Goal: Task Accomplishment & Management: Manage account settings

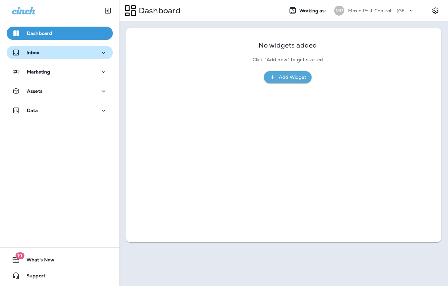
click at [38, 55] on p "Inbox" at bounding box center [33, 52] width 13 height 5
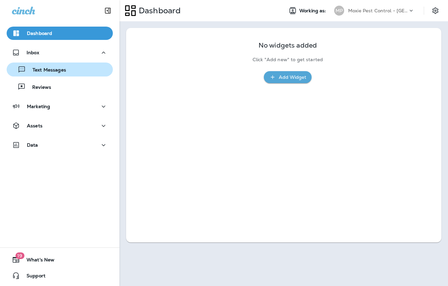
click at [62, 74] on button "Text Messages" at bounding box center [60, 69] width 106 height 14
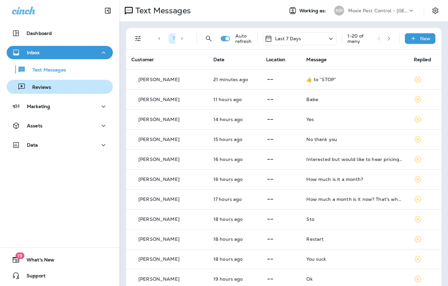
click at [39, 85] on p "Reviews" at bounding box center [39, 87] width 26 height 6
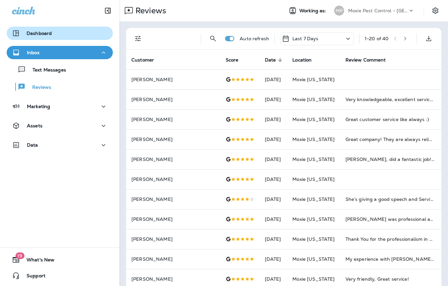
click at [42, 33] on p "Dashboard" at bounding box center [39, 33] width 25 height 5
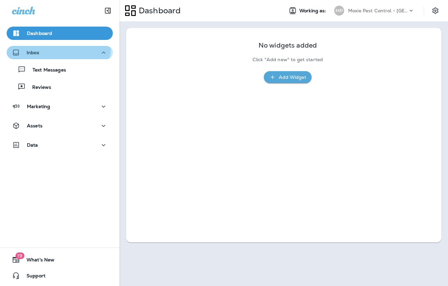
click at [38, 46] on button "Inbox" at bounding box center [60, 52] width 106 height 13
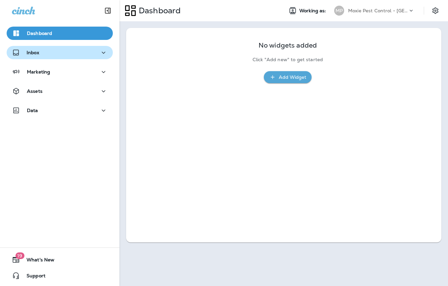
click at [51, 54] on div "Inbox" at bounding box center [60, 52] width 96 height 8
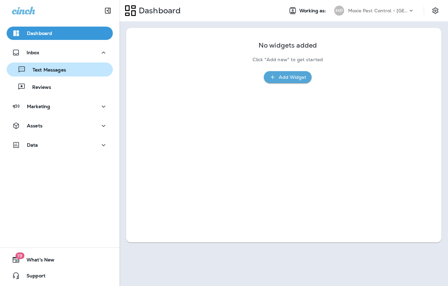
click at [58, 66] on div "Text Messages" at bounding box center [37, 69] width 57 height 10
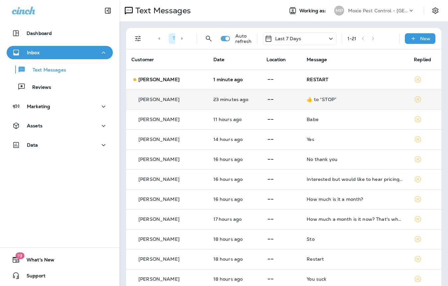
click at [178, 104] on td "[PERSON_NAME]" at bounding box center [167, 99] width 82 height 20
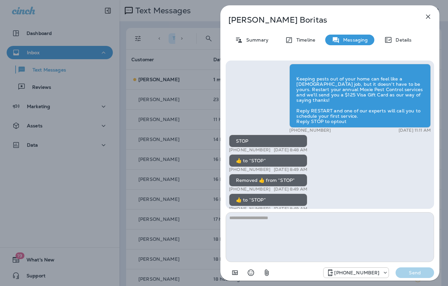
scroll to position [0, 0]
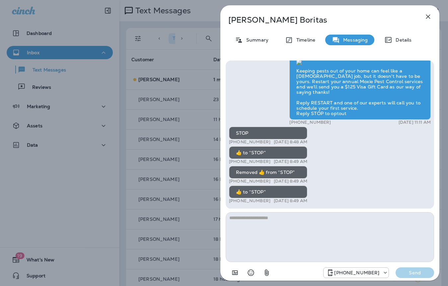
click at [95, 219] on div "[PERSON_NAME] Summary Timeline Messaging Details Keeping pests out of your home…" at bounding box center [224, 143] width 448 height 286
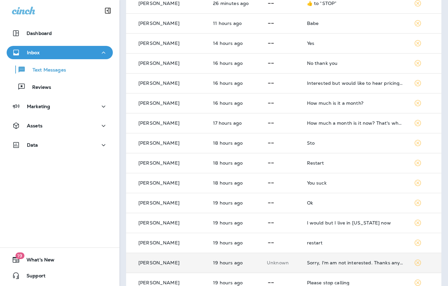
scroll to position [105, 0]
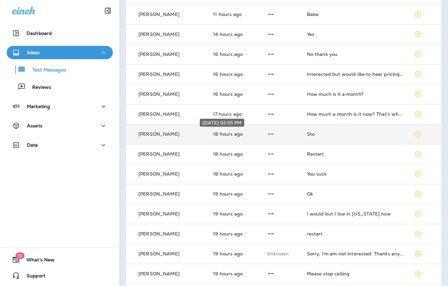
click at [246, 135] on td "18 hours ago" at bounding box center [235, 134] width 54 height 20
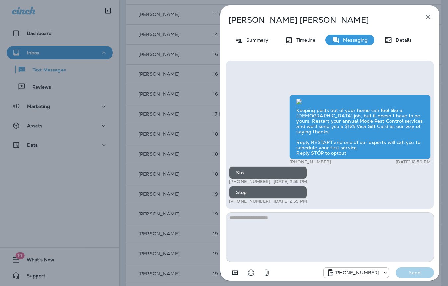
click at [23, 182] on div "[PERSON_NAME] Summary Timeline Messaging Details Keeping pests out of your home…" at bounding box center [224, 143] width 448 height 286
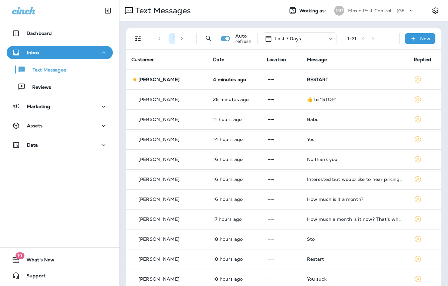
click at [290, 38] on p "Last 7 Days" at bounding box center [288, 38] width 26 height 5
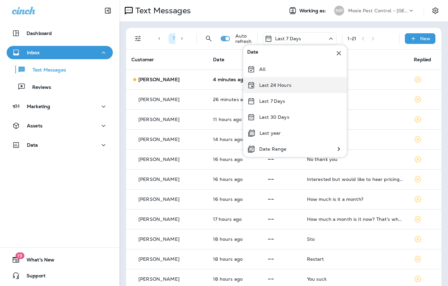
click at [279, 84] on p "Last 24 Hours" at bounding box center [275, 84] width 32 height 5
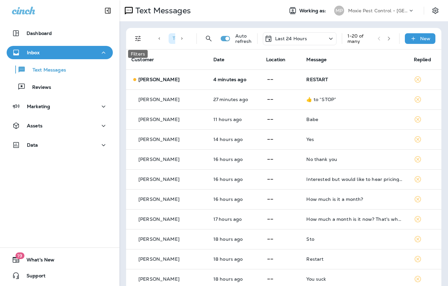
click at [138, 38] on icon "Filters" at bounding box center [138, 39] width 8 height 8
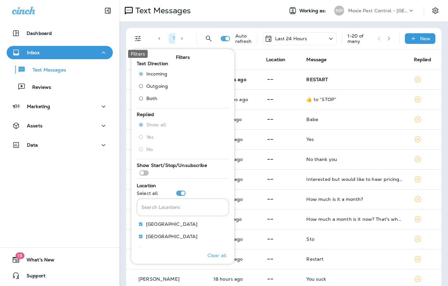
click at [138, 38] on icon "Filters" at bounding box center [138, 39] width 8 height 8
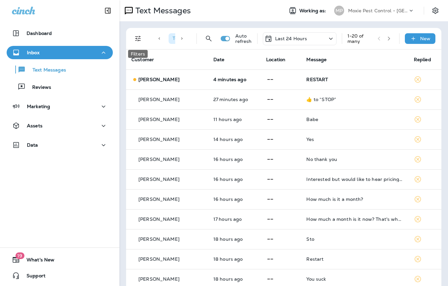
click at [134, 38] on icon "Filters" at bounding box center [138, 39] width 8 height 8
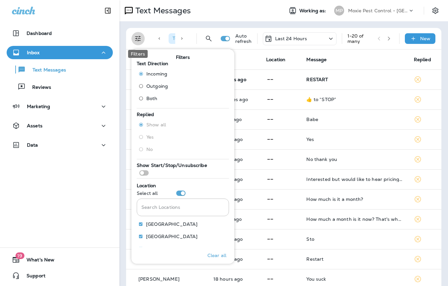
click at [135, 38] on icon "Filters" at bounding box center [138, 39] width 8 height 8
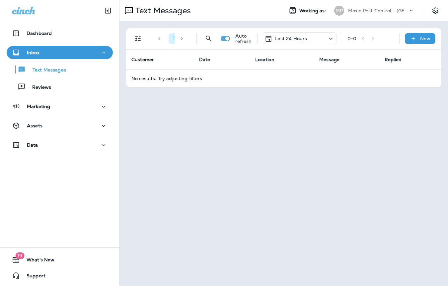
click at [297, 38] on p "Last 24 Hours" at bounding box center [291, 38] width 32 height 5
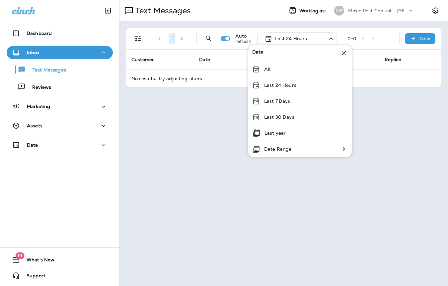
click at [157, 66] on th "Customer" at bounding box center [160, 59] width 68 height 20
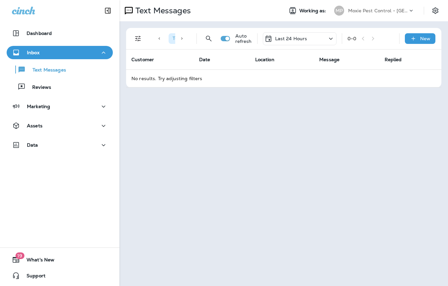
click at [161, 39] on div at bounding box center [159, 39] width 13 height 16
click at [144, 38] on button "Filters" at bounding box center [137, 38] width 13 height 13
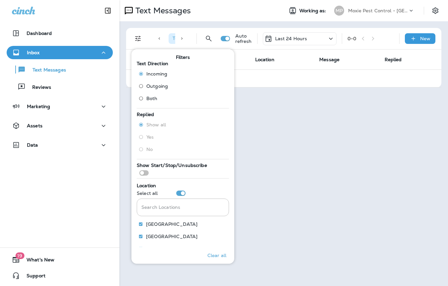
click at [162, 71] on span "Incoming" at bounding box center [156, 73] width 21 height 5
click at [308, 75] on td "No results. Try adjusting filters" at bounding box center [283, 78] width 315 height 18
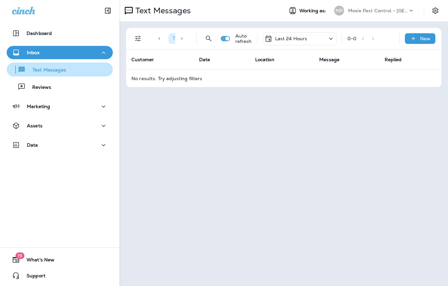
click at [61, 75] on button "Text Messages" at bounding box center [60, 69] width 106 height 14
click at [76, 72] on div "Text Messages" at bounding box center [59, 69] width 101 height 10
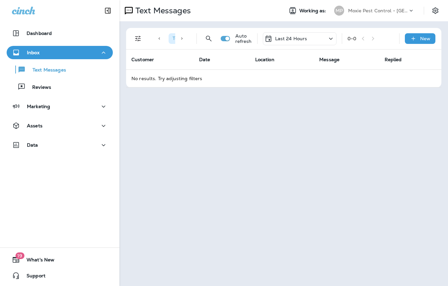
click at [314, 41] on div "Last 24 Hours" at bounding box center [300, 38] width 74 height 13
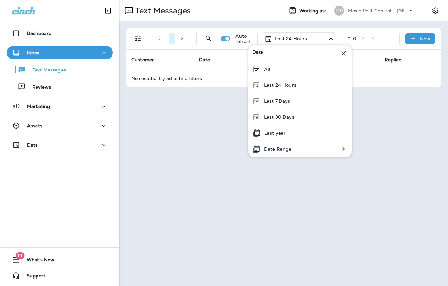
click at [314, 41] on div "Last 24 Hours" at bounding box center [300, 38] width 74 height 13
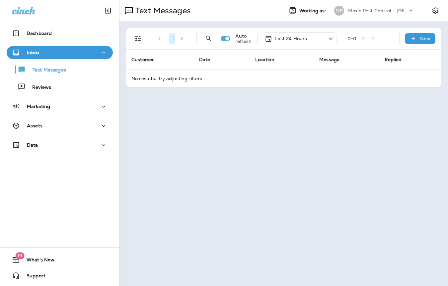
click at [366, 38] on div "0 - 0" at bounding box center [371, 39] width 46 height 10
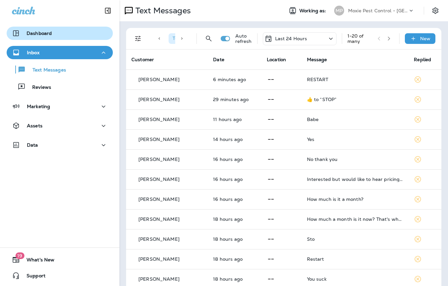
click at [55, 32] on div "Dashboard" at bounding box center [60, 33] width 96 height 8
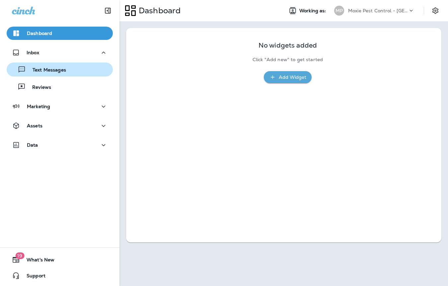
click at [74, 72] on div "Text Messages" at bounding box center [59, 69] width 101 height 10
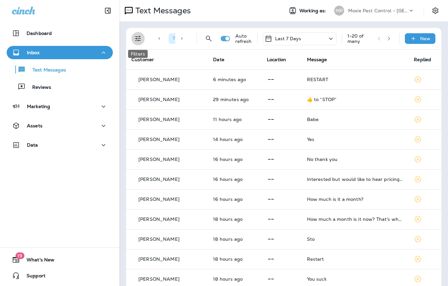
click at [141, 37] on icon "Filters" at bounding box center [138, 39] width 8 height 8
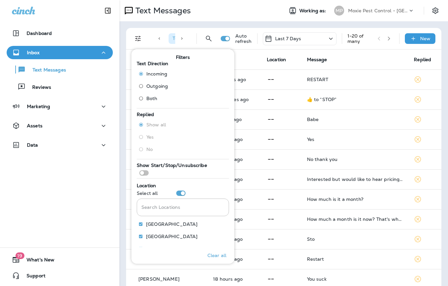
click at [156, 85] on span "Outgoing" at bounding box center [157, 85] width 22 height 5
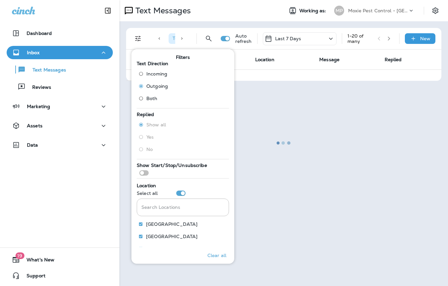
click at [298, 119] on div at bounding box center [283, 143] width 327 height 284
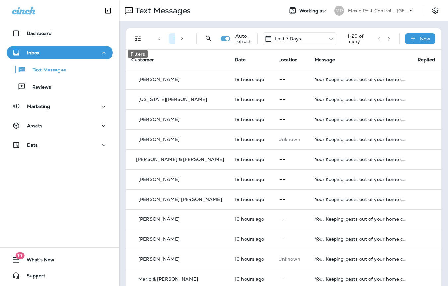
click at [139, 38] on icon "Filters" at bounding box center [138, 39] width 8 height 8
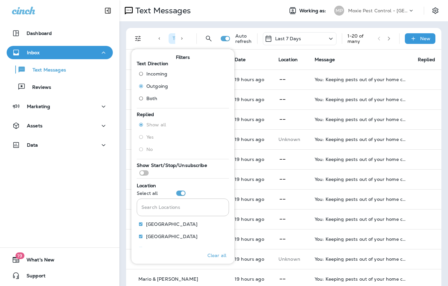
click at [152, 74] on span "Incoming" at bounding box center [156, 73] width 21 height 5
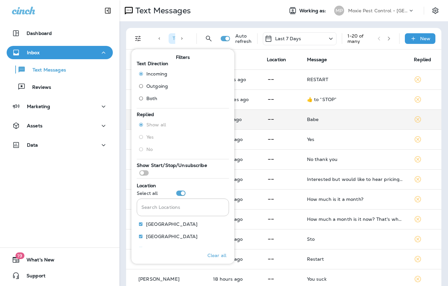
click at [285, 112] on td at bounding box center [282, 119] width 40 height 20
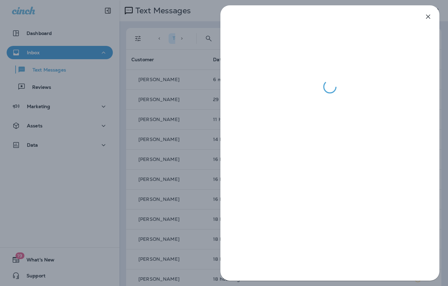
click at [194, 104] on div at bounding box center [224, 143] width 448 height 286
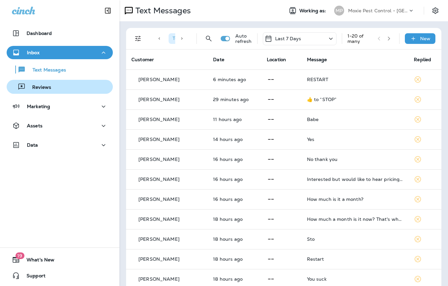
click at [51, 93] on button "Reviews" at bounding box center [60, 87] width 106 height 14
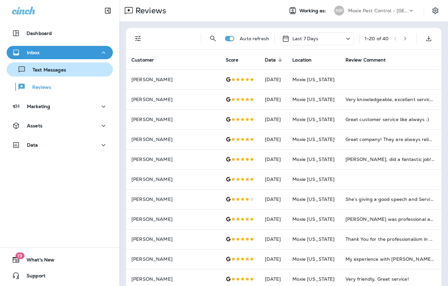
click at [37, 69] on p "Text Messages" at bounding box center [46, 70] width 40 height 6
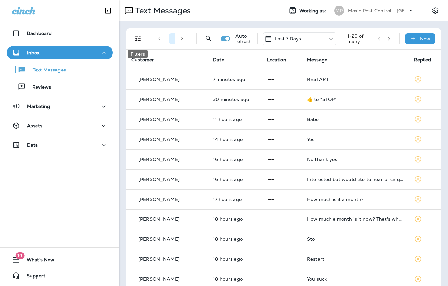
click at [138, 36] on icon "Filters" at bounding box center [138, 39] width 8 height 8
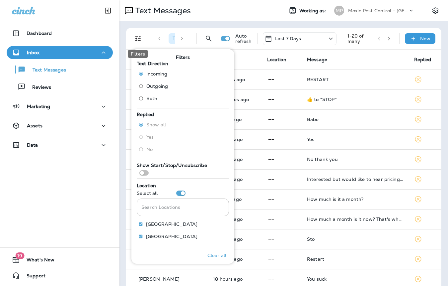
click at [138, 36] on icon "Filters" at bounding box center [138, 39] width 8 height 8
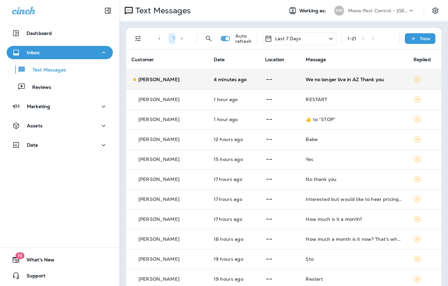
click at [186, 87] on td "Rich Kupferer" at bounding box center [167, 79] width 82 height 20
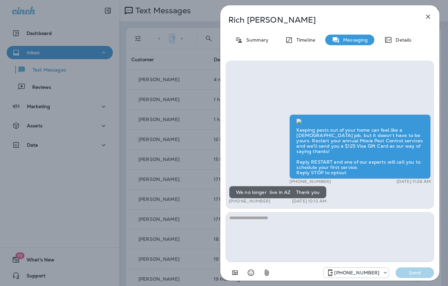
scroll to position [0, 0]
click at [293, 229] on textarea at bounding box center [330, 237] width 208 height 50
click at [102, 211] on div "Rich Kupferer Summary Timeline Messaging Details Keeping pests out of your home…" at bounding box center [224, 143] width 448 height 286
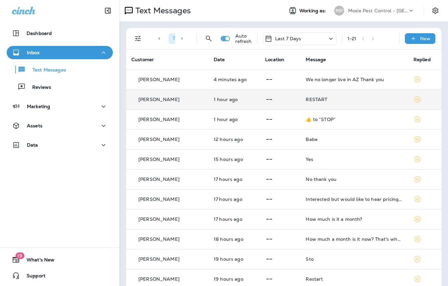
click at [233, 104] on td "1 hour ago" at bounding box center [233, 99] width 51 height 20
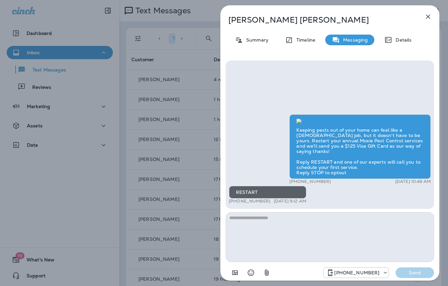
click at [174, 198] on div "Fabian Aguilar Summary Timeline Messaging Details Keeping pests out of your hom…" at bounding box center [224, 143] width 448 height 286
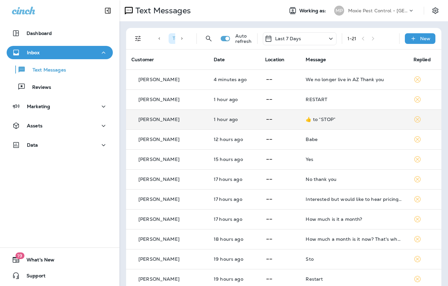
click at [187, 125] on td "[PERSON_NAME]" at bounding box center [167, 119] width 82 height 20
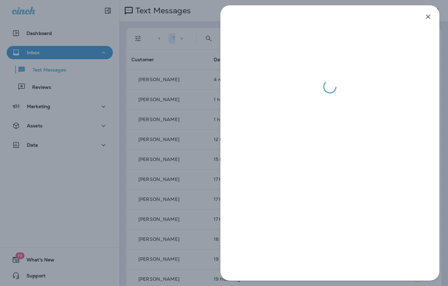
click at [173, 190] on div at bounding box center [224, 143] width 448 height 286
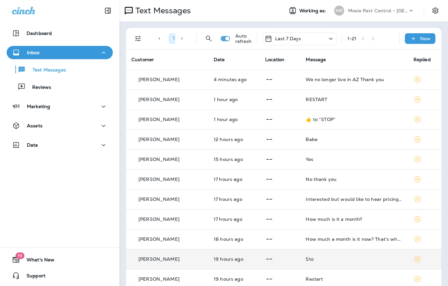
click at [186, 260] on div "[PERSON_NAME]" at bounding box center [167, 258] width 72 height 7
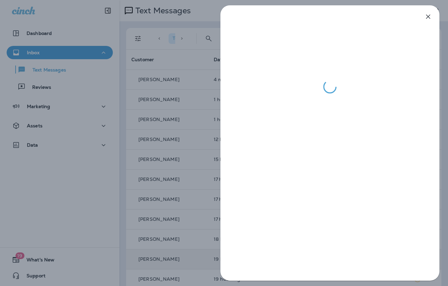
click at [175, 179] on div at bounding box center [224, 143] width 448 height 286
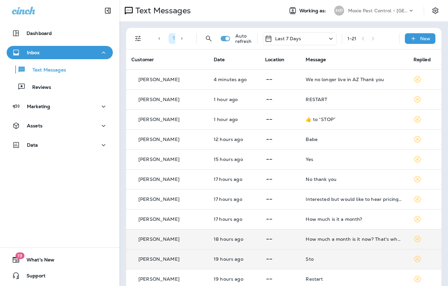
click at [281, 241] on p at bounding box center [280, 239] width 30 height 8
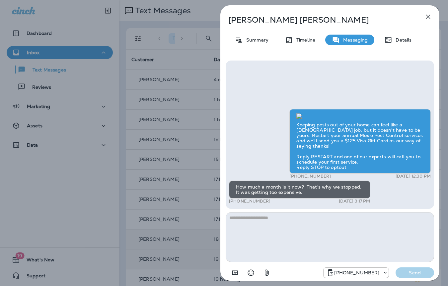
click at [191, 183] on div "Ashlie Vaclavik Summary Timeline Messaging Details Keeping pests out of your ho…" at bounding box center [224, 143] width 448 height 286
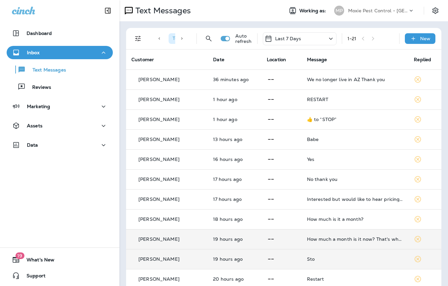
click at [410, 10] on div at bounding box center [414, 12] width 13 height 10
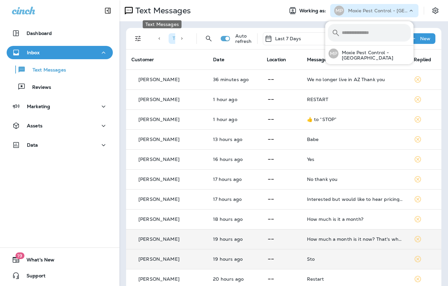
click at [159, 14] on p "Text Messages" at bounding box center [162, 11] width 58 height 10
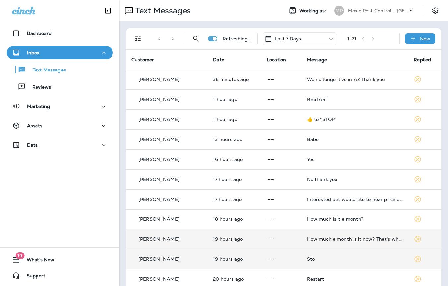
click at [29, 13] on icon at bounding box center [23, 11] width 23 height 8
click at [30, 11] on icon at bounding box center [23, 11] width 23 height 8
click at [432, 13] on icon "Settings" at bounding box center [436, 11] width 8 height 8
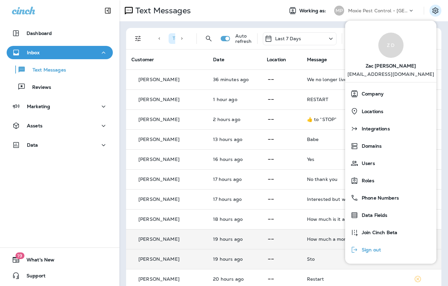
drag, startPoint x: 384, startPoint y: 250, endPoint x: 391, endPoint y: 246, distance: 7.7
click at [384, 250] on button "Sign out" at bounding box center [390, 249] width 91 height 17
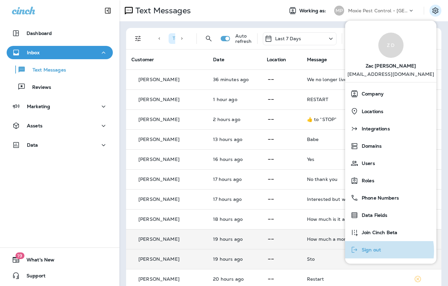
click at [373, 251] on span "Sign out" at bounding box center [370, 250] width 23 height 6
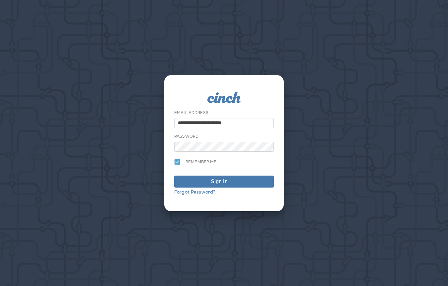
drag, startPoint x: 296, startPoint y: 123, endPoint x: 275, endPoint y: 124, distance: 22.0
click at [296, 123] on div "**********" at bounding box center [224, 143] width 448 height 286
click at [247, 120] on input "**********" at bounding box center [224, 123] width 100 height 10
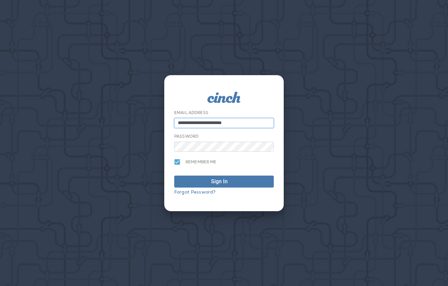
click at [247, 120] on input "**********" at bounding box center [224, 123] width 100 height 10
type input "**********"
click at [174, 175] on button "Sign In" at bounding box center [224, 181] width 100 height 12
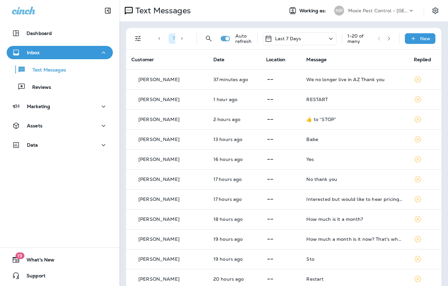
click at [357, 12] on p "Moxie Pest Control - [GEOGRAPHIC_DATA]" at bounding box center [378, 10] width 60 height 5
